Goal: Information Seeking & Learning: Learn about a topic

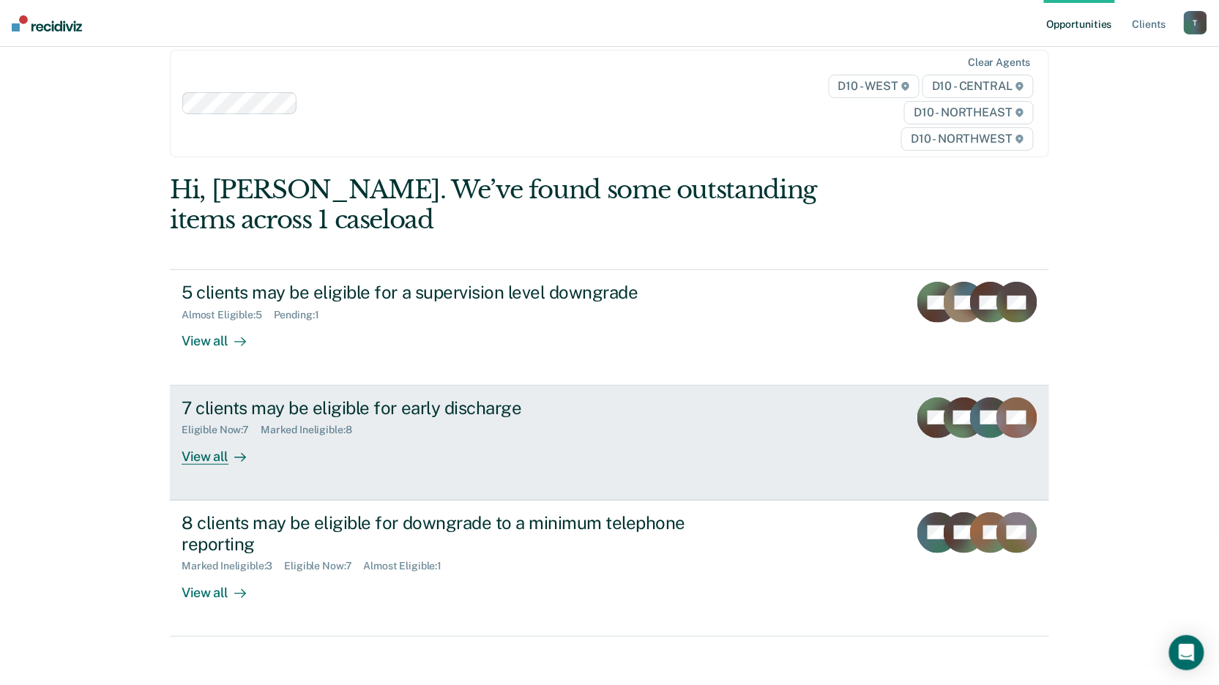
scroll to position [31, 0]
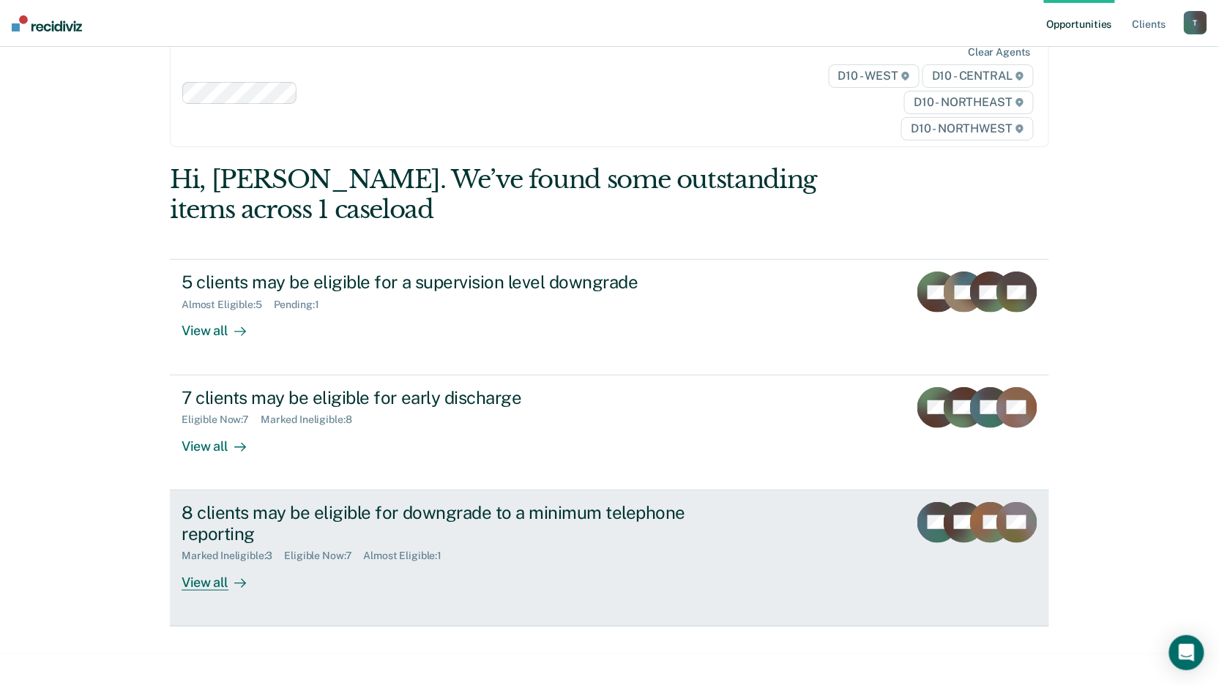
click at [220, 585] on div "View all" at bounding box center [223, 576] width 82 height 29
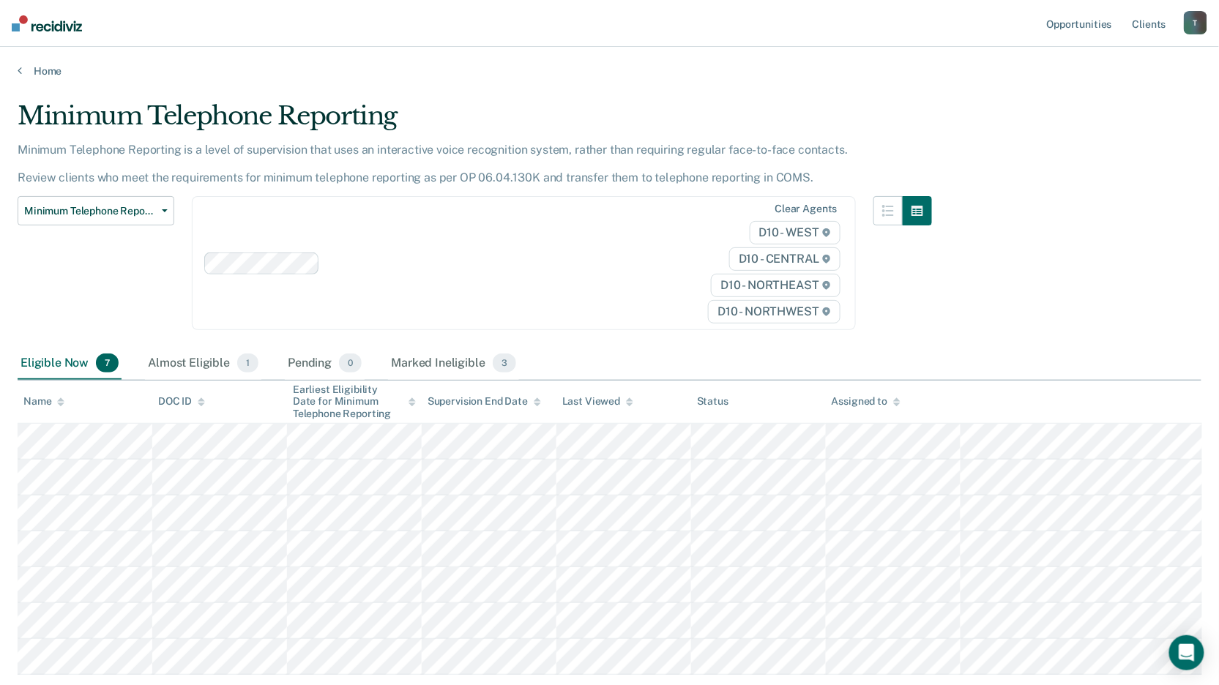
scroll to position [81, 0]
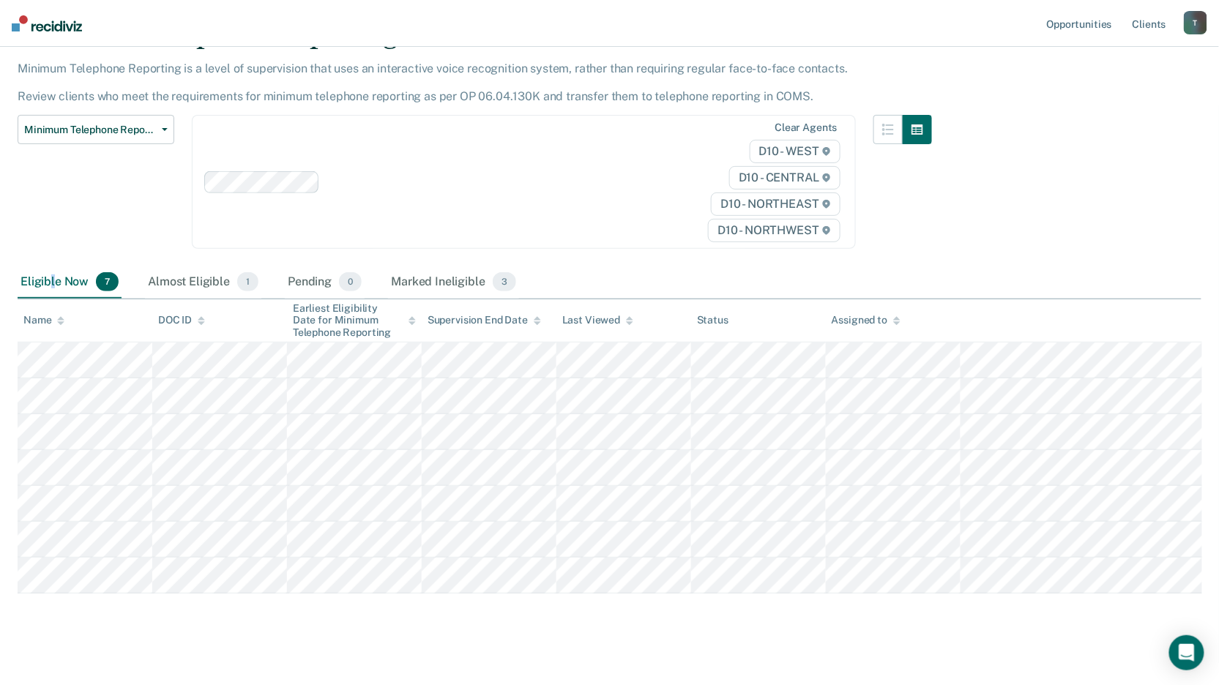
click at [52, 281] on div "Eligible Now 7" at bounding box center [70, 283] width 104 height 32
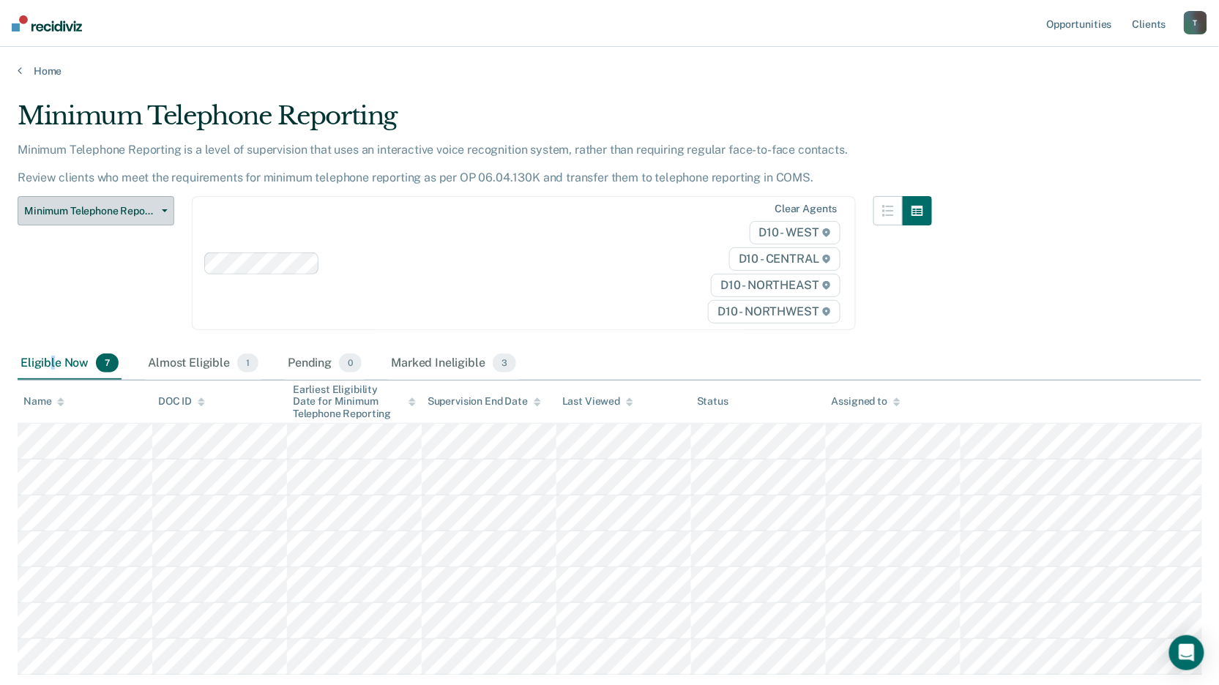
click at [100, 209] on span "Minimum Telephone Reporting" at bounding box center [90, 211] width 132 height 12
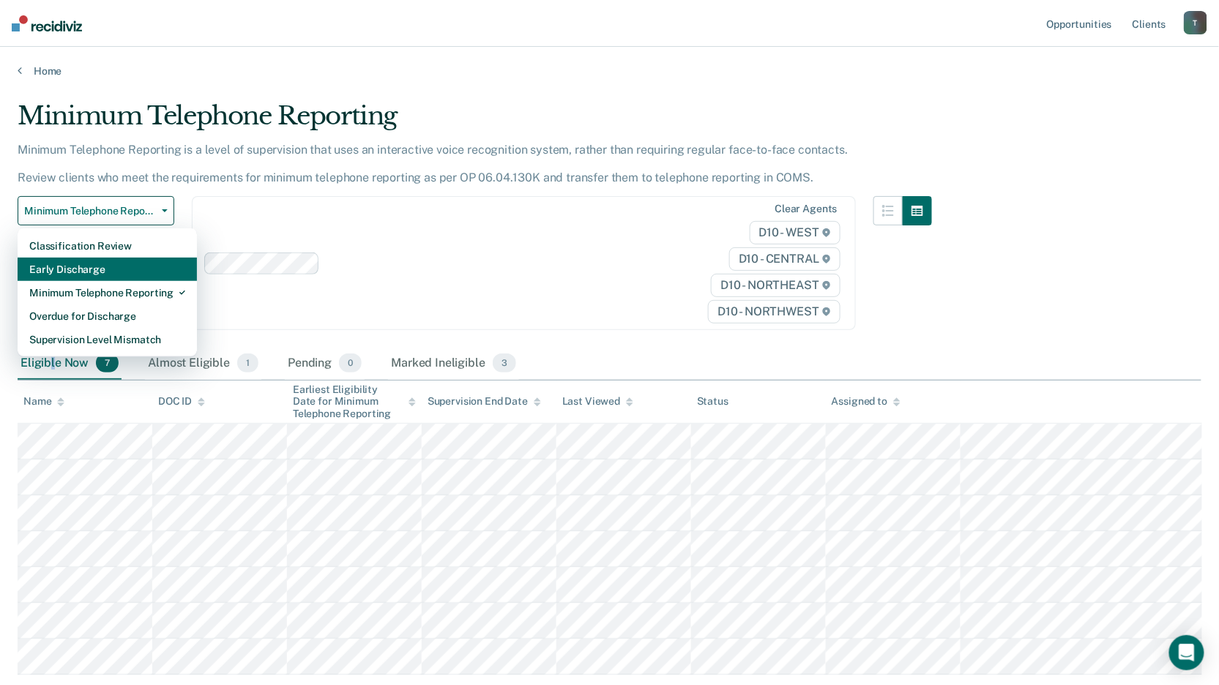
click at [78, 259] on div "Early Discharge" at bounding box center [107, 269] width 156 height 23
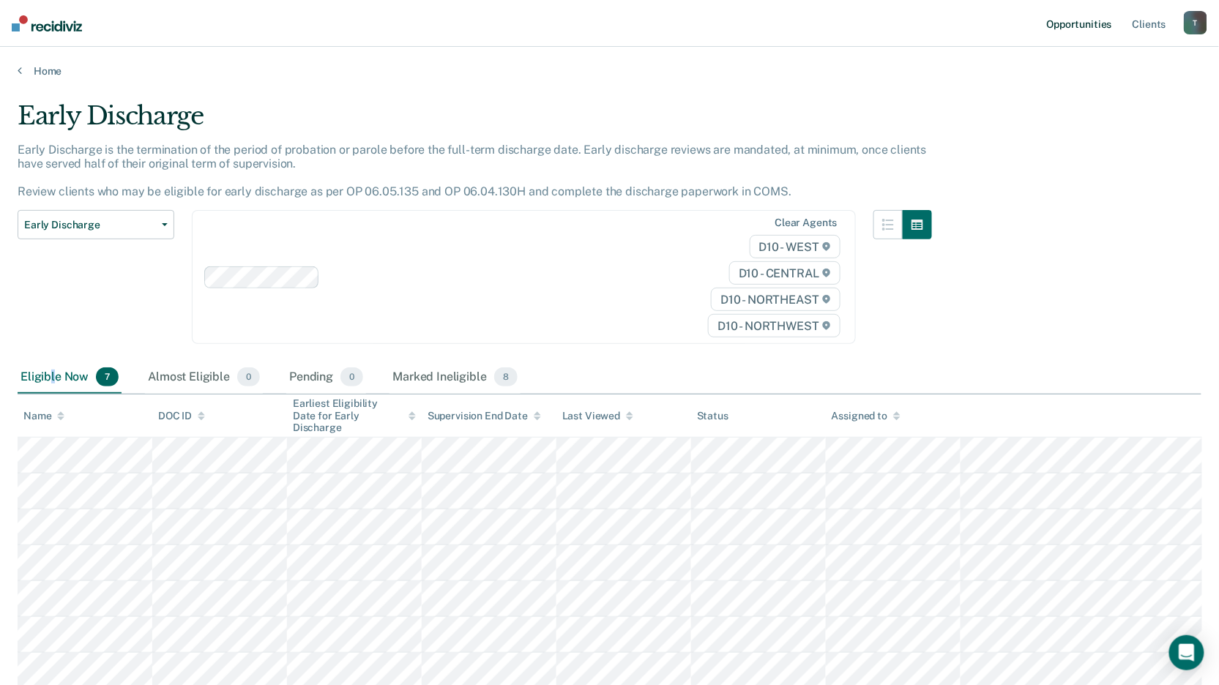
click at [1090, 24] on link "Opportunities" at bounding box center [1079, 23] width 71 height 47
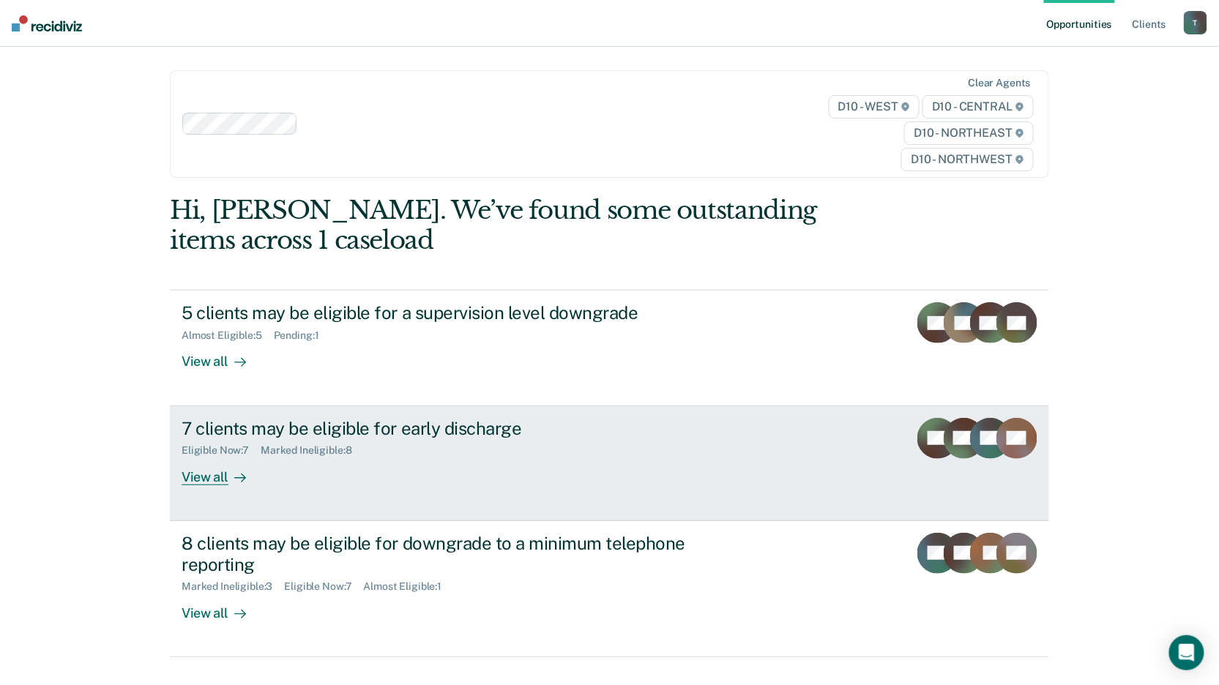
click at [202, 480] on div "View all" at bounding box center [223, 471] width 82 height 29
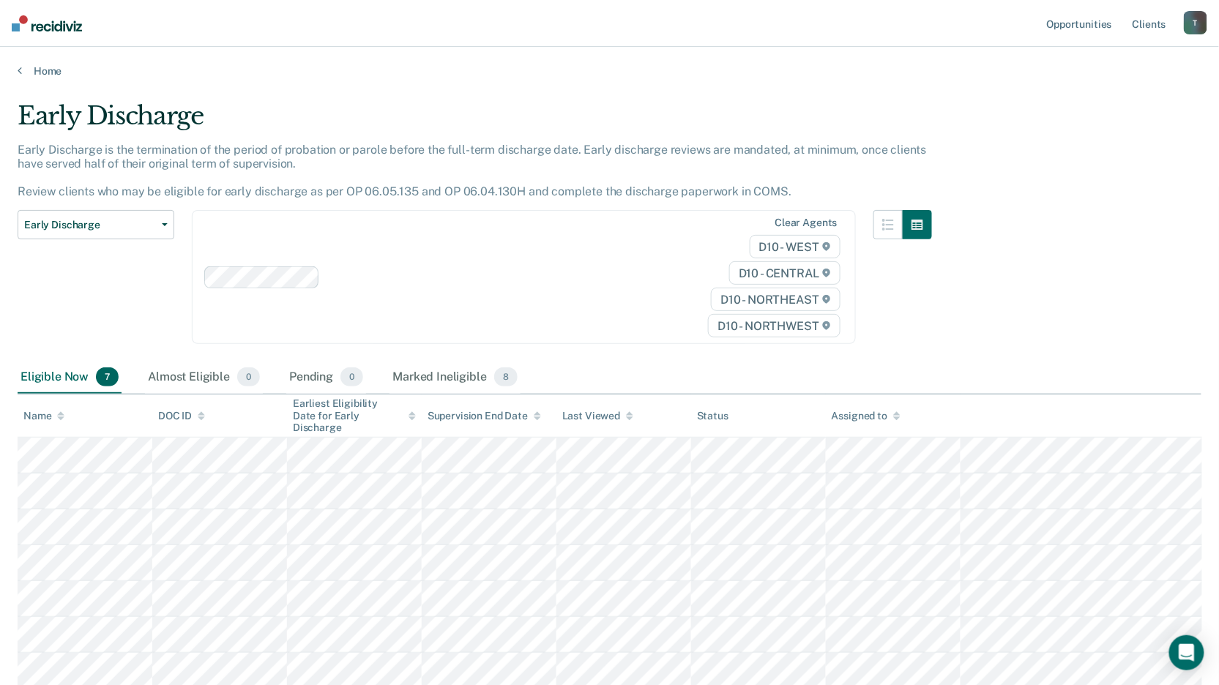
scroll to position [81, 0]
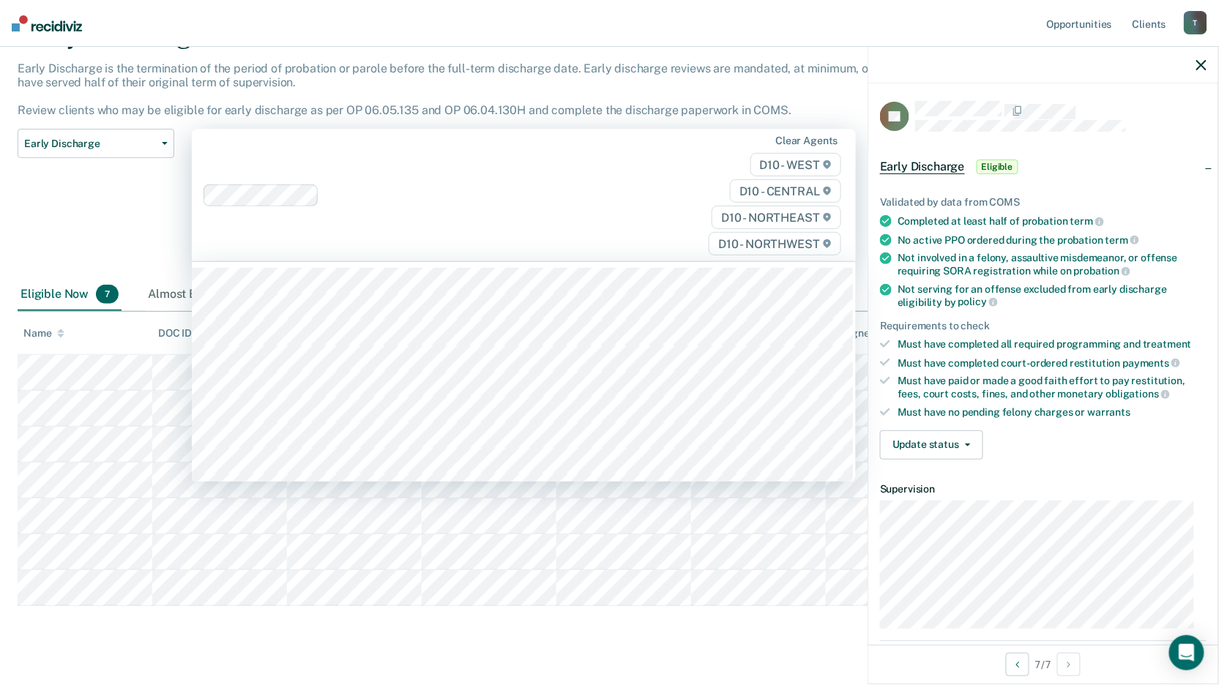
click at [471, 209] on div "Clear agents D10 - WEST D10 - CENTRAL D10 - NORTHEAST D10 - NORTHWEST" at bounding box center [524, 195] width 664 height 133
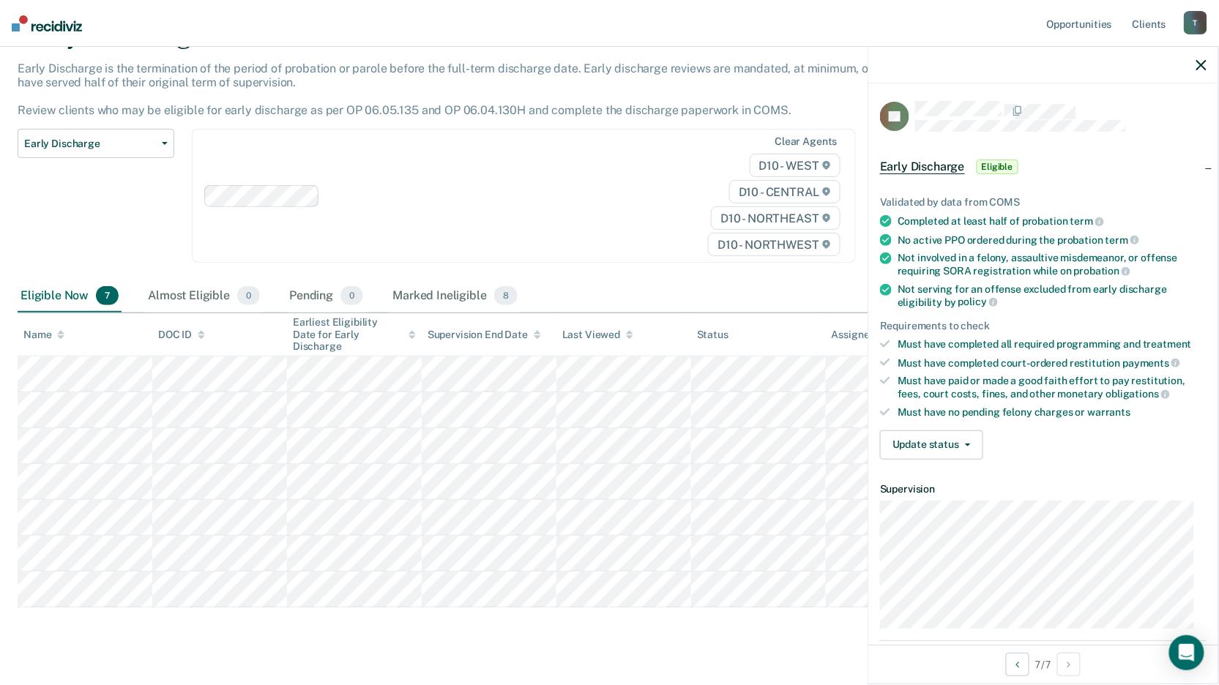
click at [443, 212] on div "Clear agents D10 - WEST D10 - CENTRAL D10 - NORTHEAST D10 - NORTHWEST" at bounding box center [524, 196] width 664 height 134
click at [286, 635] on div "Early Discharge Early Discharge is the termination of the period of probation o…" at bounding box center [610, 335] width 1184 height 630
click at [510, 197] on div at bounding box center [488, 195] width 324 height 17
click at [145, 252] on div "Early Discharge Classification Review Early Discharge Minimum Telephone Reporti…" at bounding box center [96, 205] width 157 height 152
click at [114, 626] on div "Early Discharge Early Discharge is the termination of the period of probation o…" at bounding box center [610, 335] width 1184 height 630
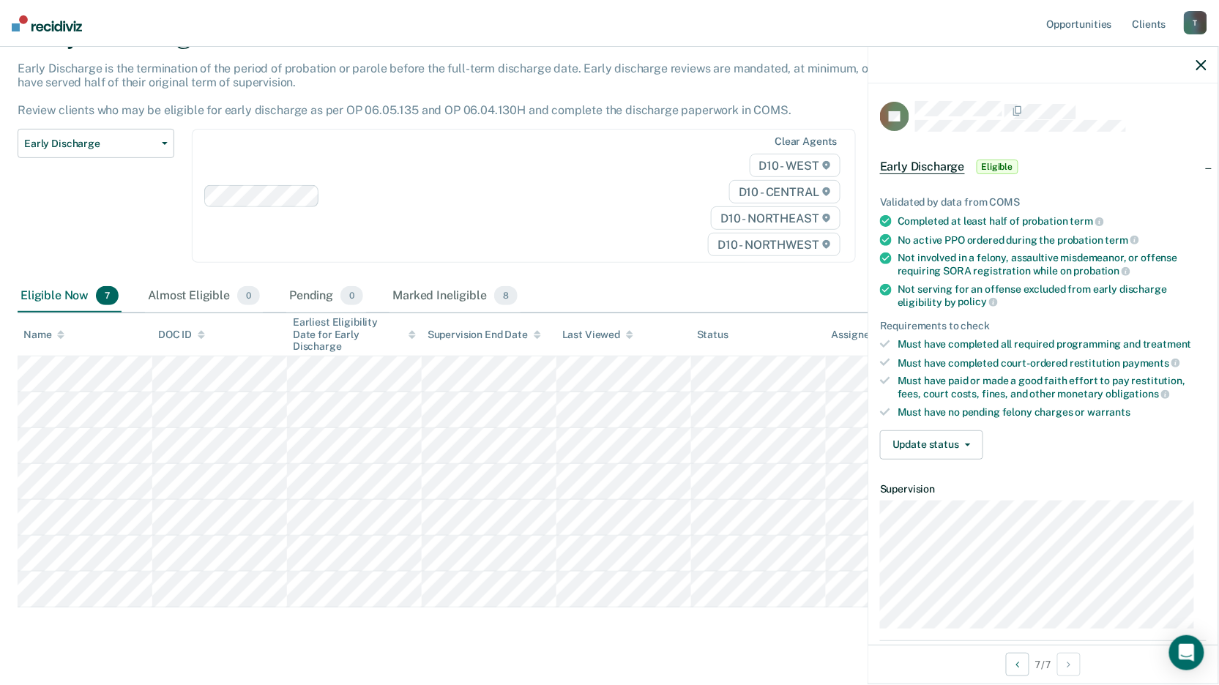
click at [1202, 65] on icon "button" at bounding box center [1201, 65] width 10 height 10
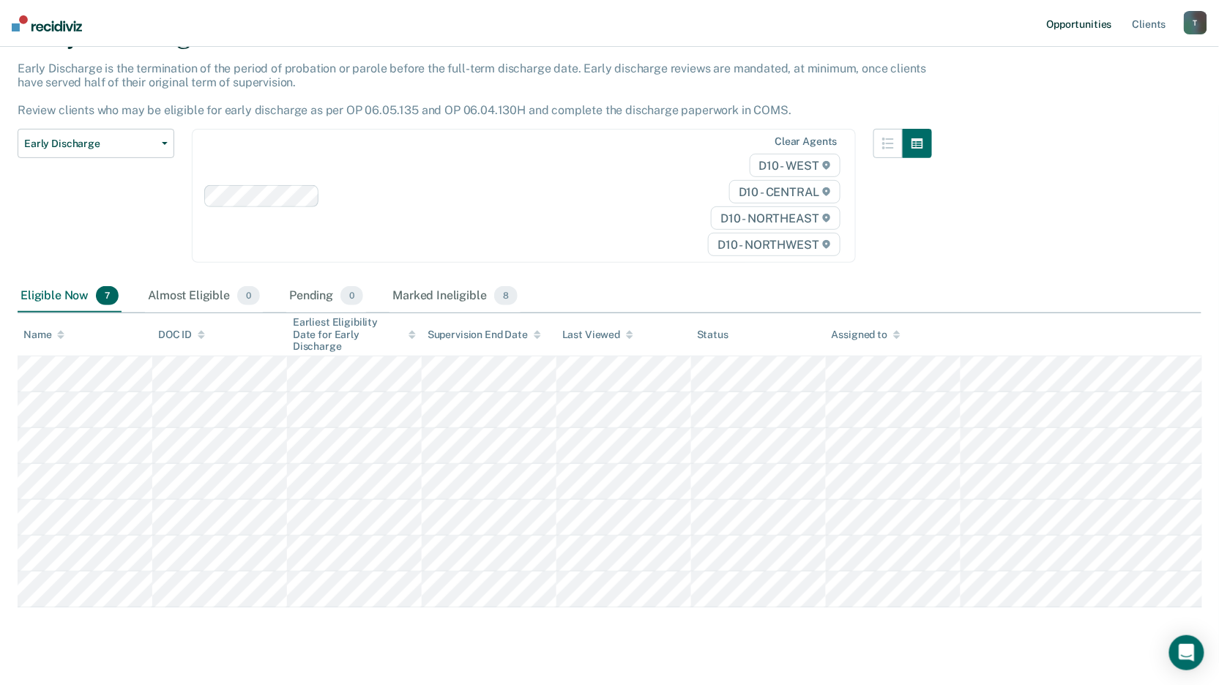
click at [1087, 20] on link "Opportunities" at bounding box center [1079, 23] width 71 height 47
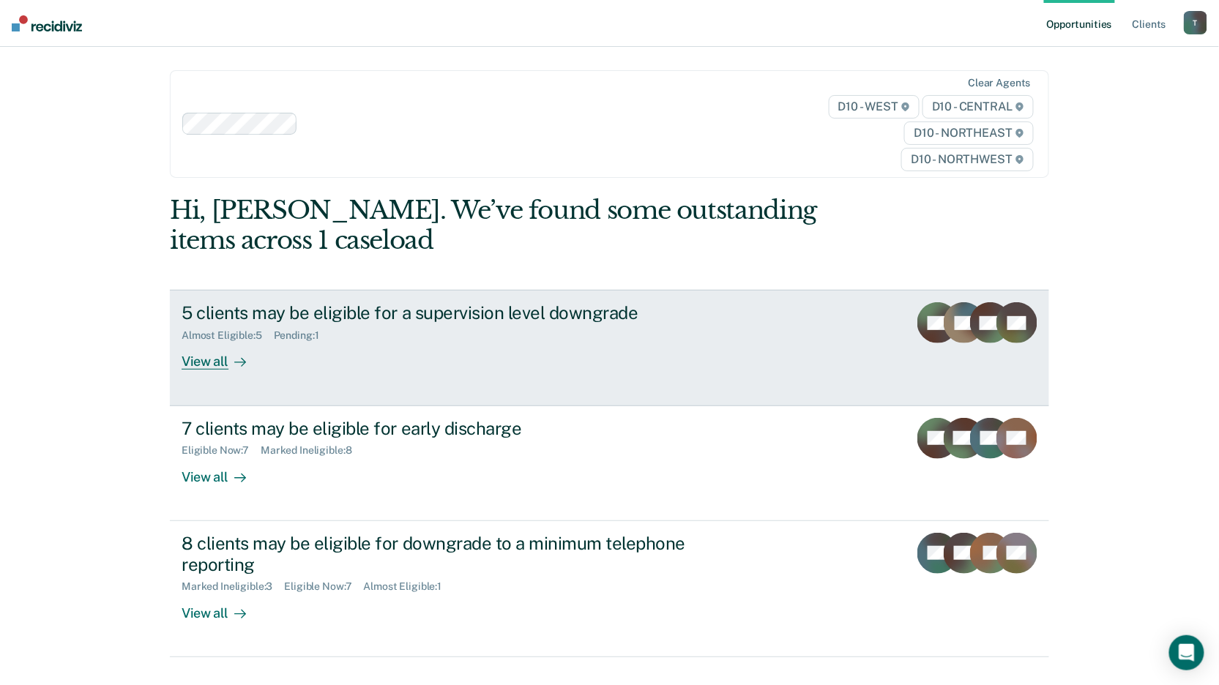
click at [185, 368] on div "View all" at bounding box center [223, 356] width 82 height 29
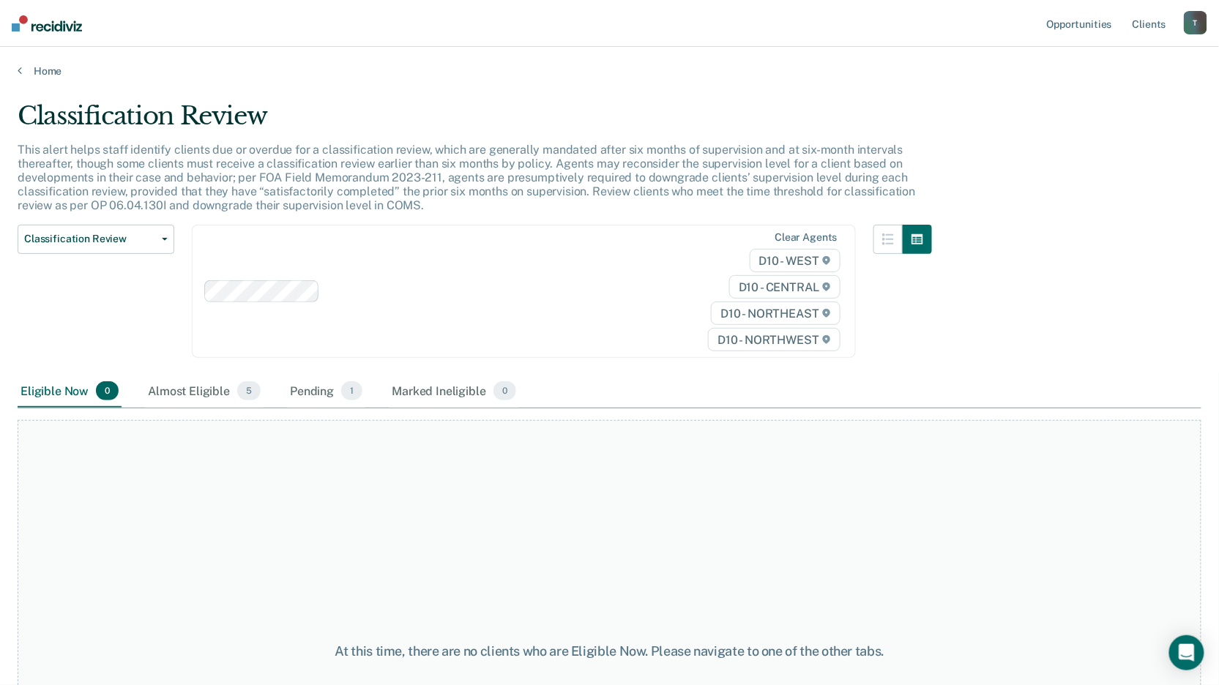
click at [1187, 22] on div "T" at bounding box center [1195, 22] width 23 height 23
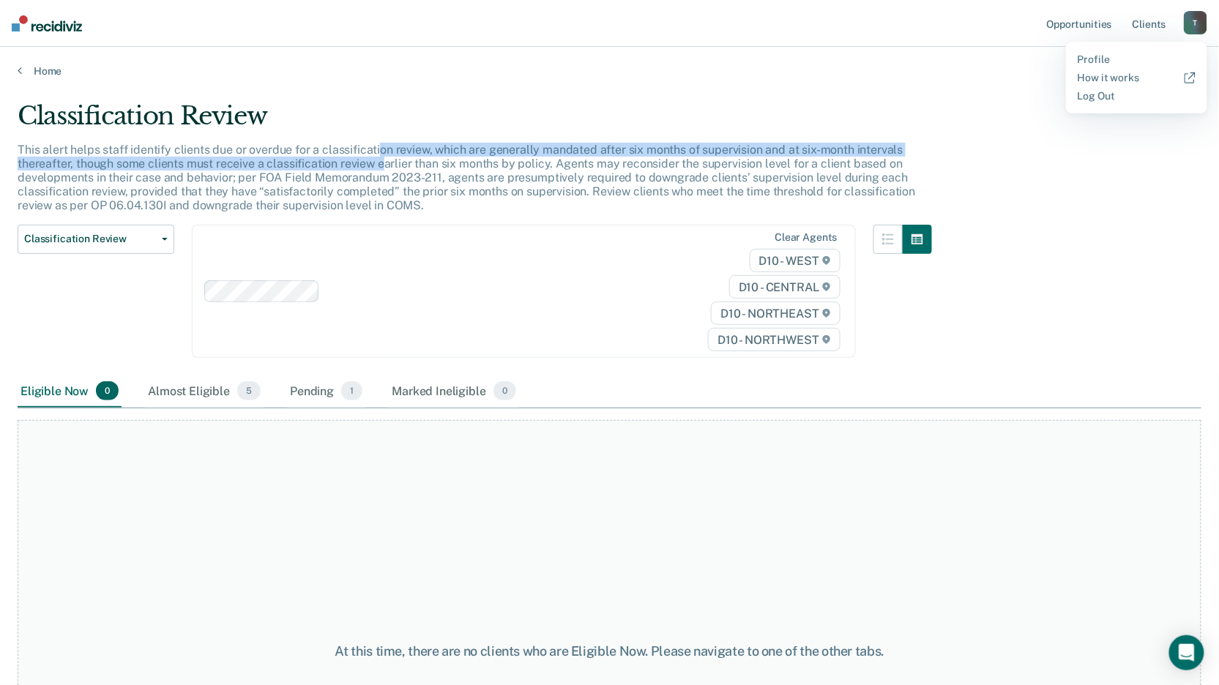
drag, startPoint x: 382, startPoint y: 163, endPoint x: 368, endPoint y: 127, distance: 39.4
click at [368, 127] on div "Classification Review This alert helps staff identify clients due or overdue fo…" at bounding box center [475, 238] width 915 height 275
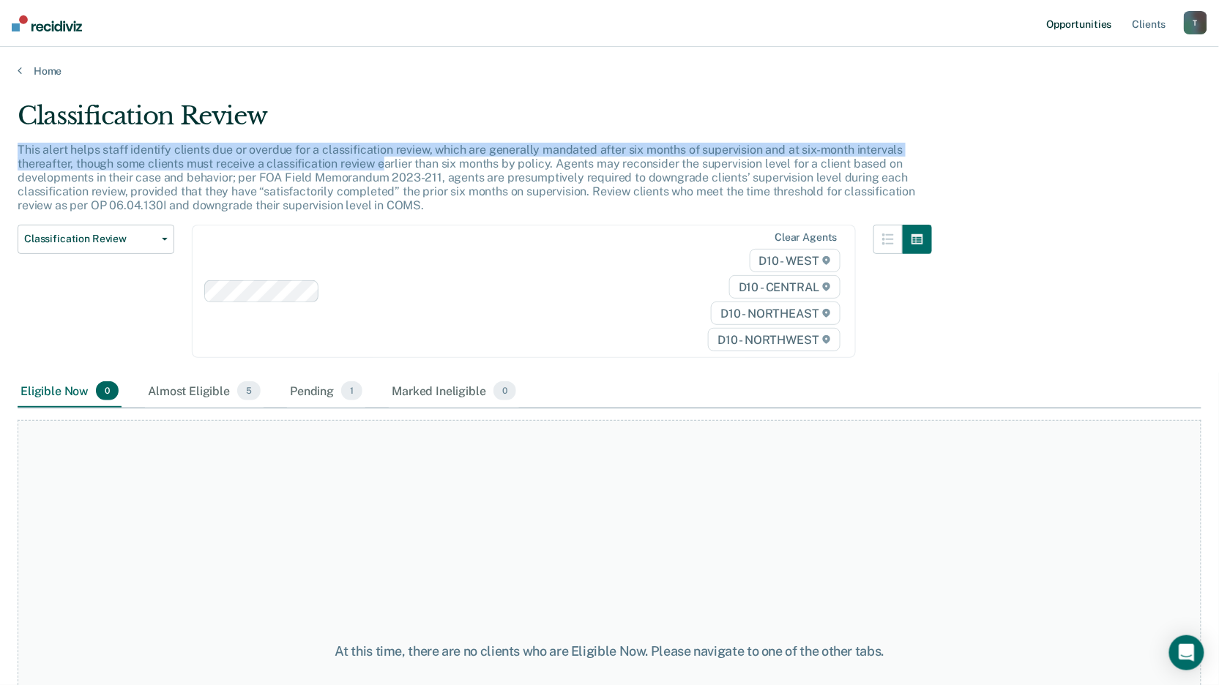
click at [1075, 24] on link "Opportunities" at bounding box center [1079, 23] width 71 height 47
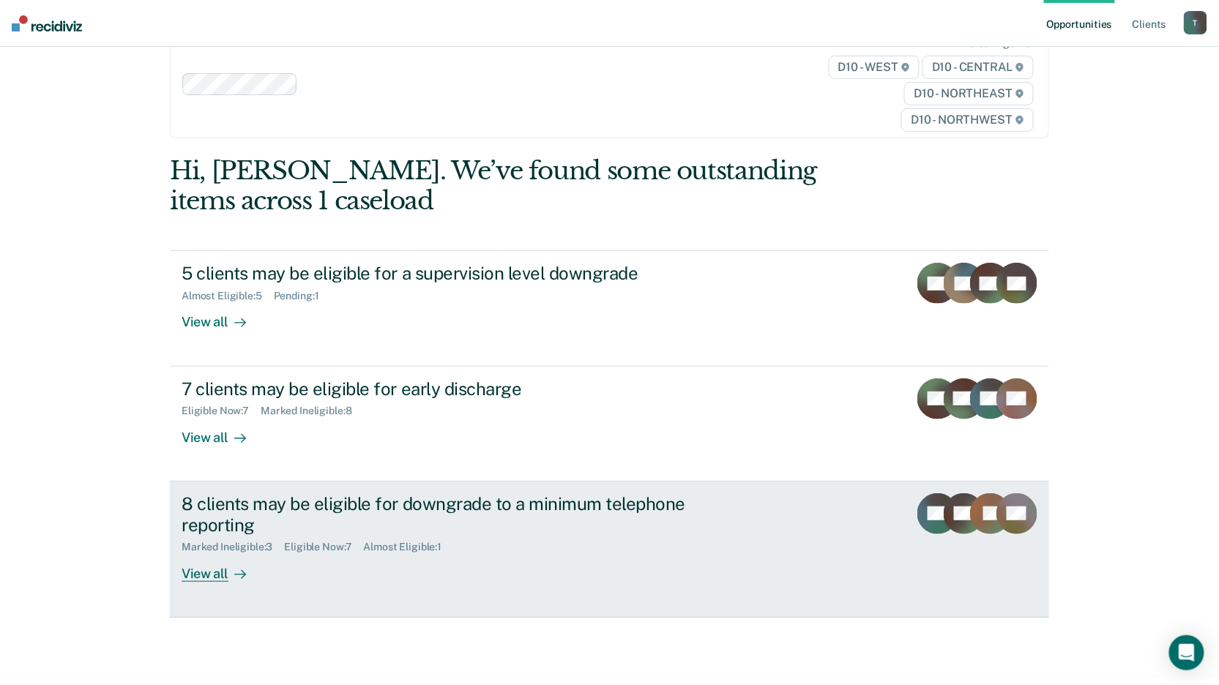
scroll to position [61, 0]
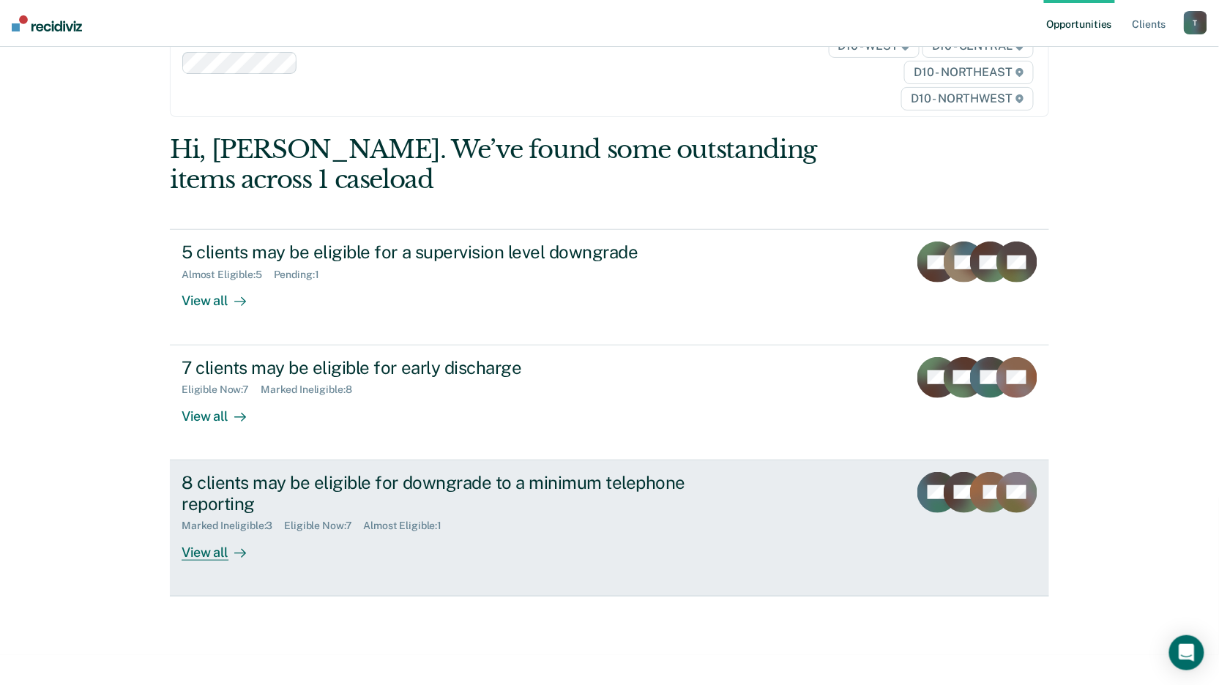
click at [201, 543] on div "View all" at bounding box center [223, 546] width 82 height 29
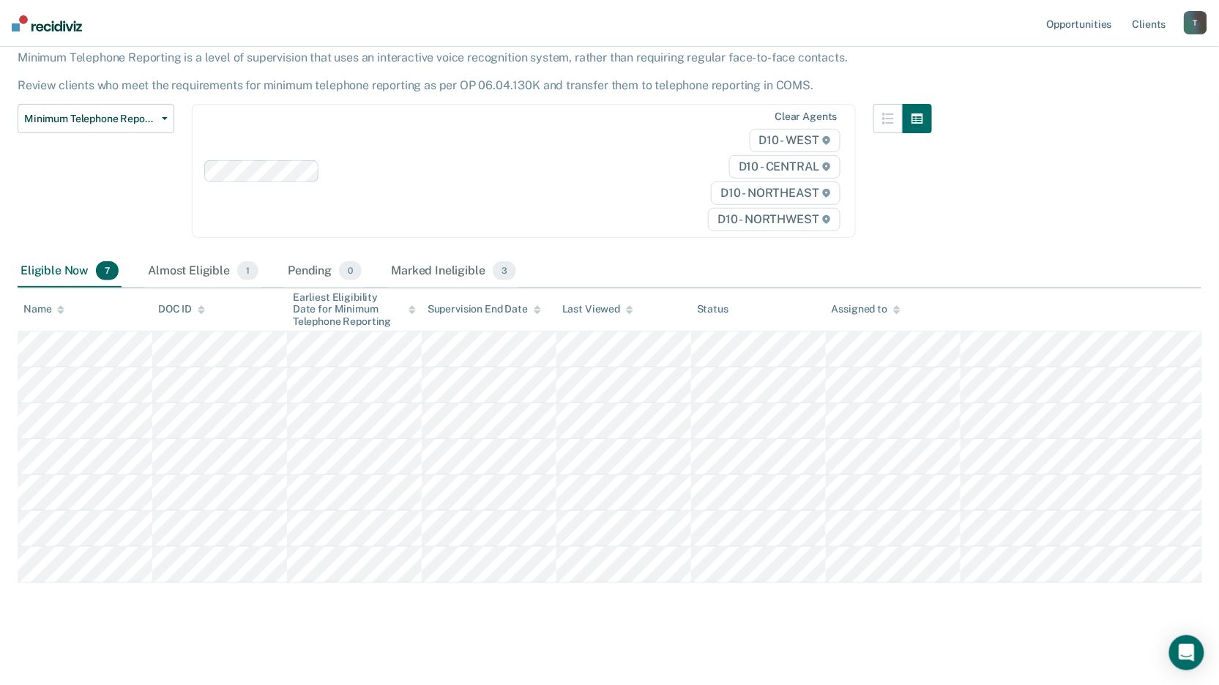
scroll to position [93, 0]
